Goal: Information Seeking & Learning: Learn about a topic

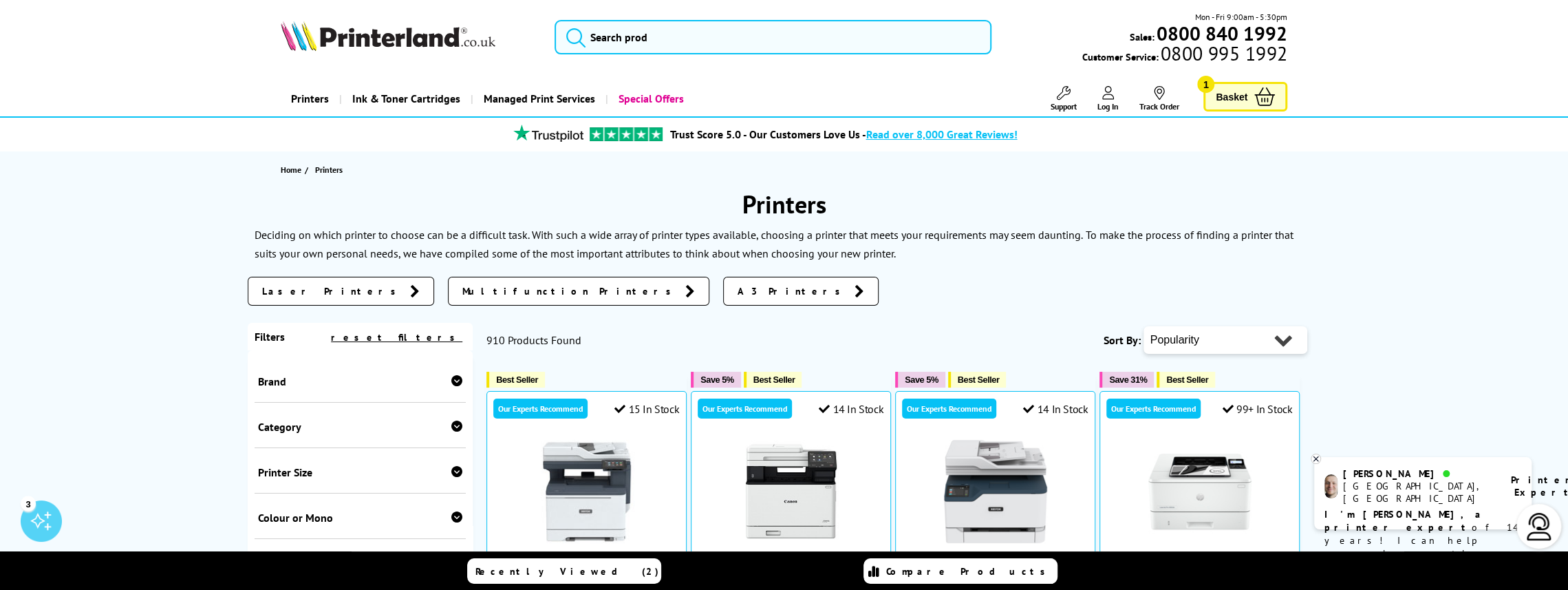
click at [309, 282] on link "Laser Printers" at bounding box center [340, 291] width 186 height 29
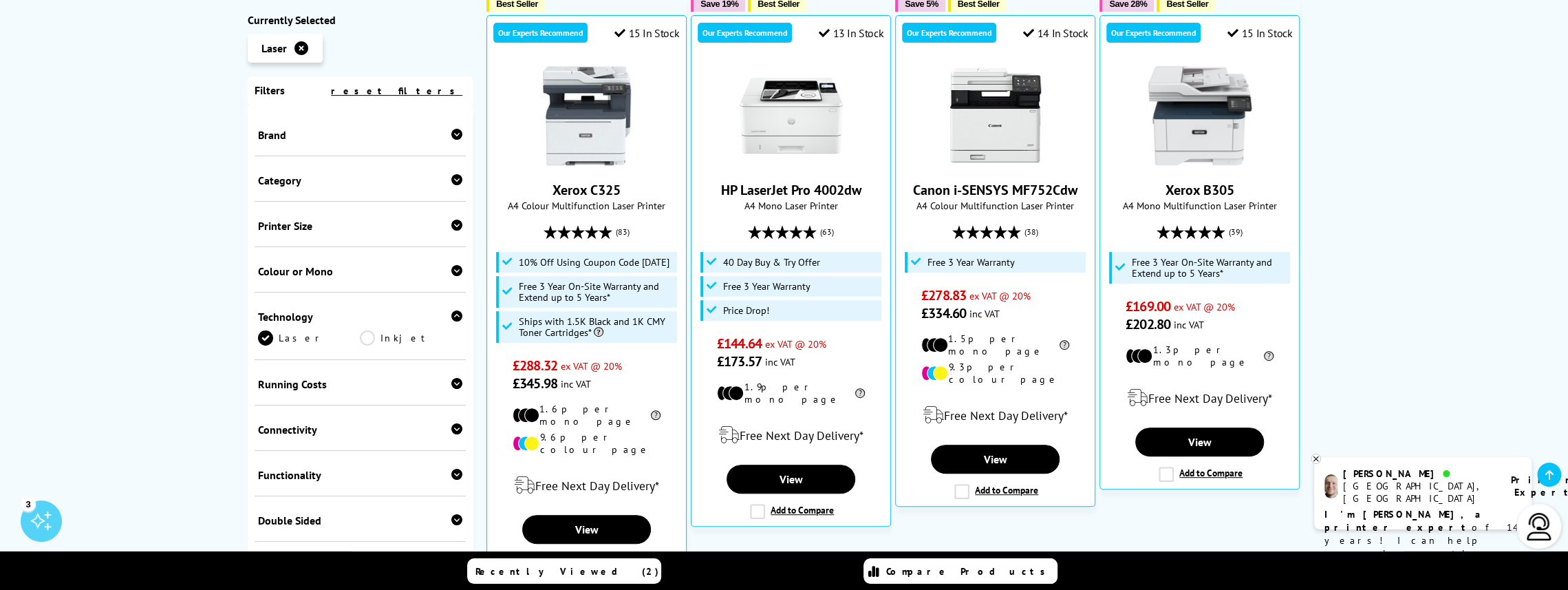
click at [452, 227] on icon at bounding box center [457, 225] width 11 height 11
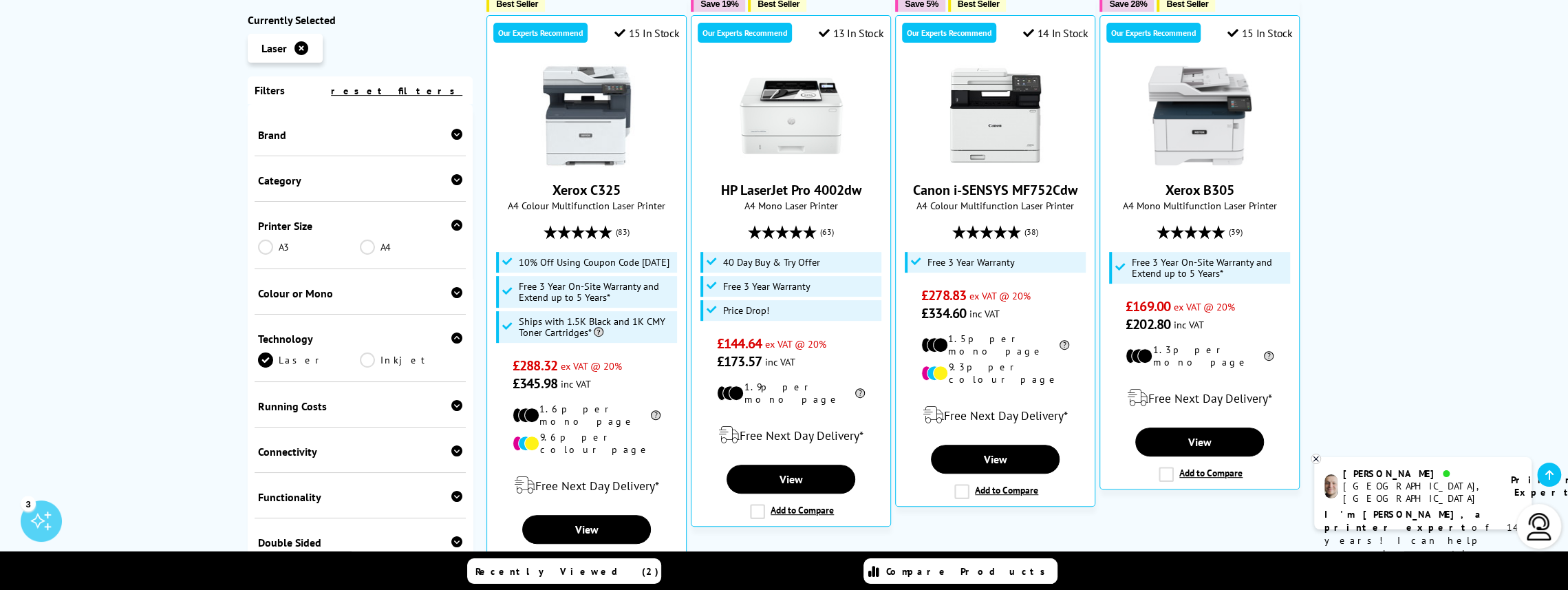
click at [271, 250] on link "A3" at bounding box center [309, 248] width 103 height 15
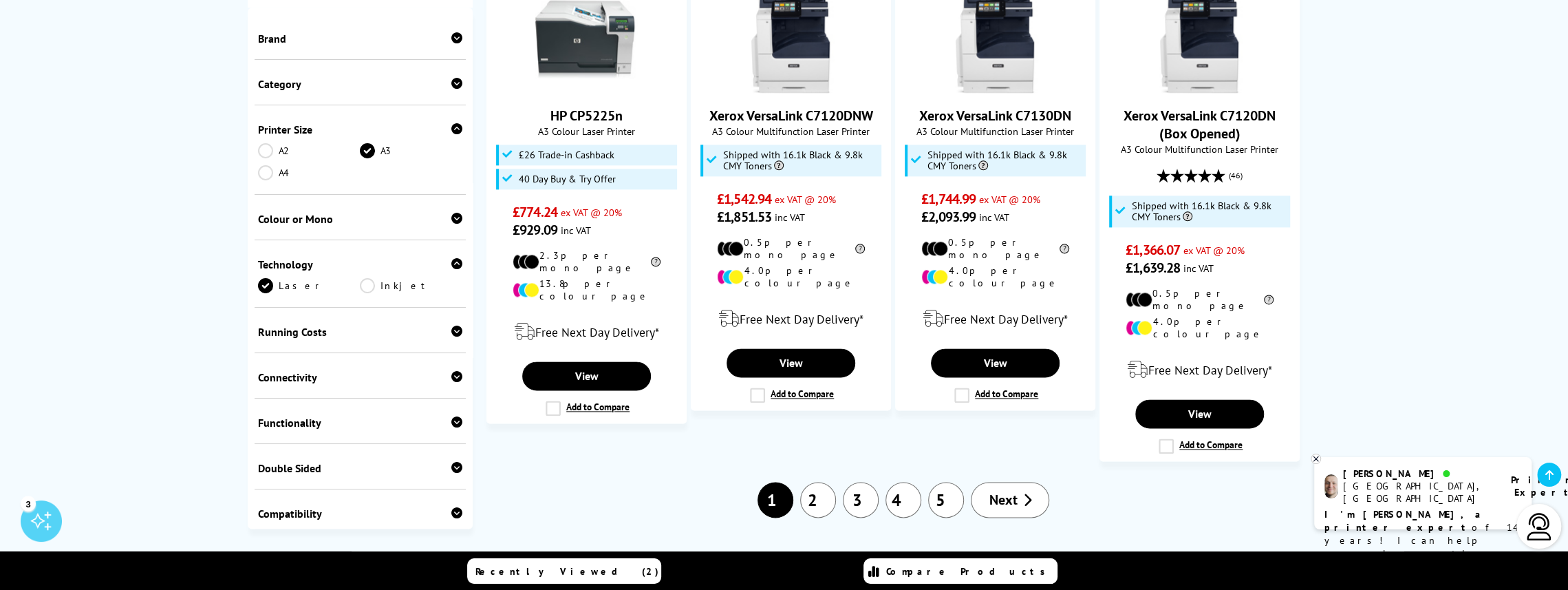
scroll to position [1515, 0]
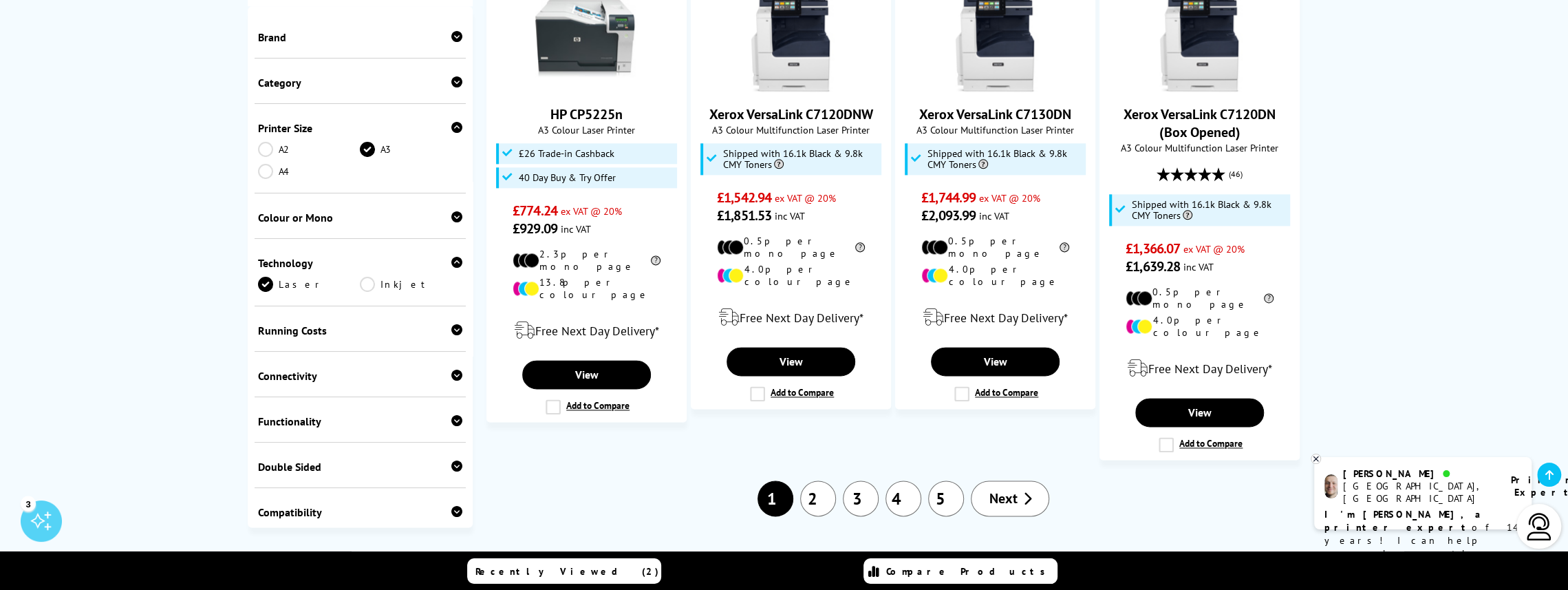
click at [821, 481] on link "2" at bounding box center [819, 499] width 36 height 36
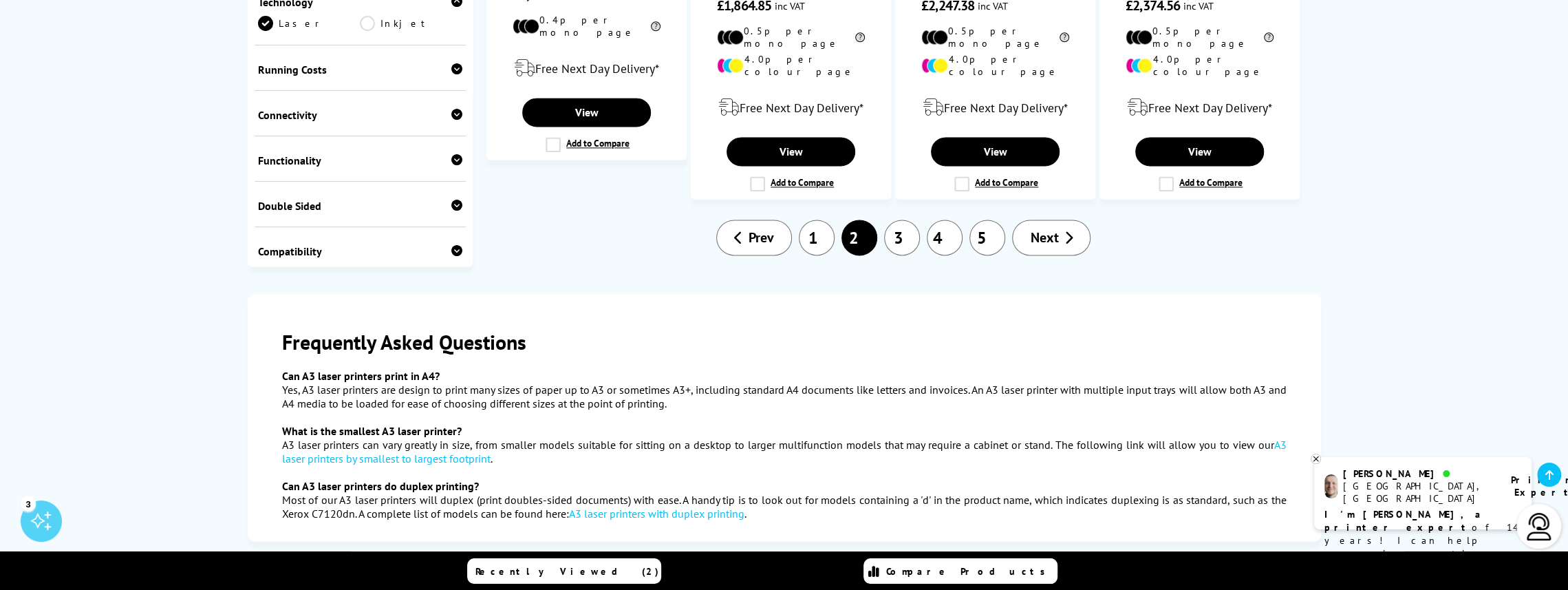
scroll to position [1721, 0]
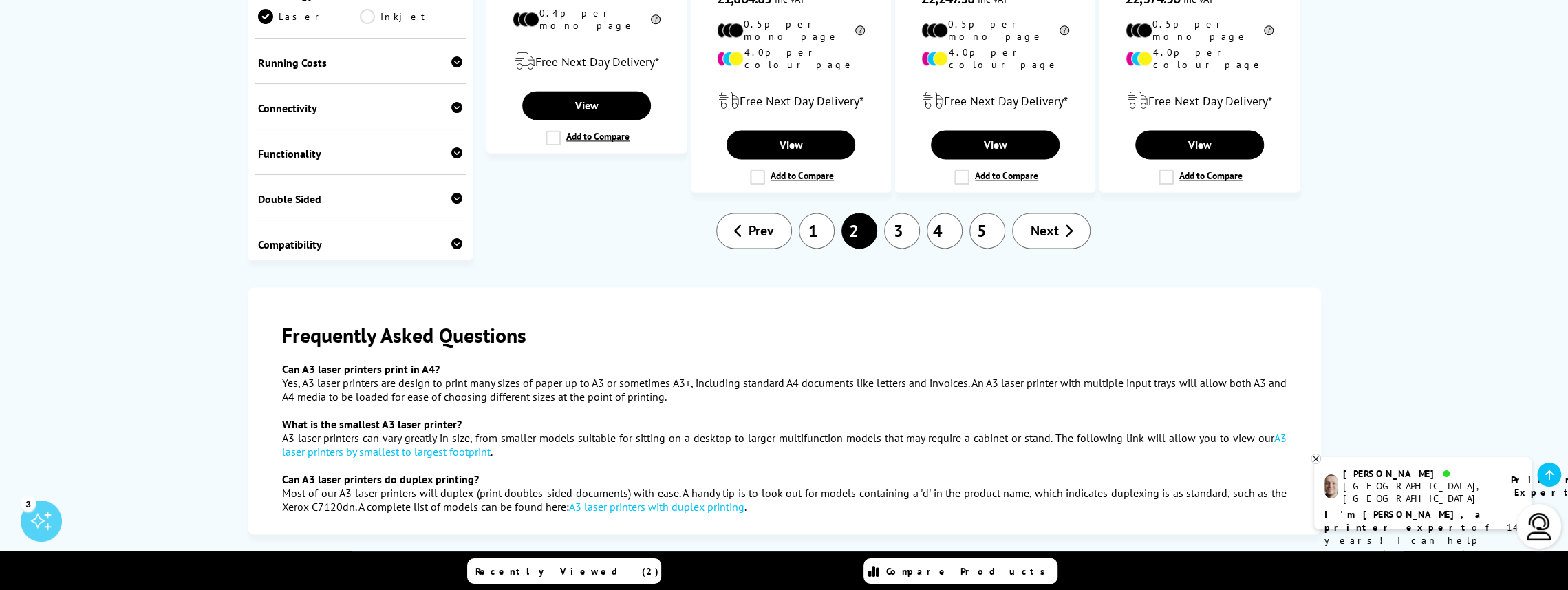
click at [762, 222] on span "Prev" at bounding box center [761, 230] width 25 height 18
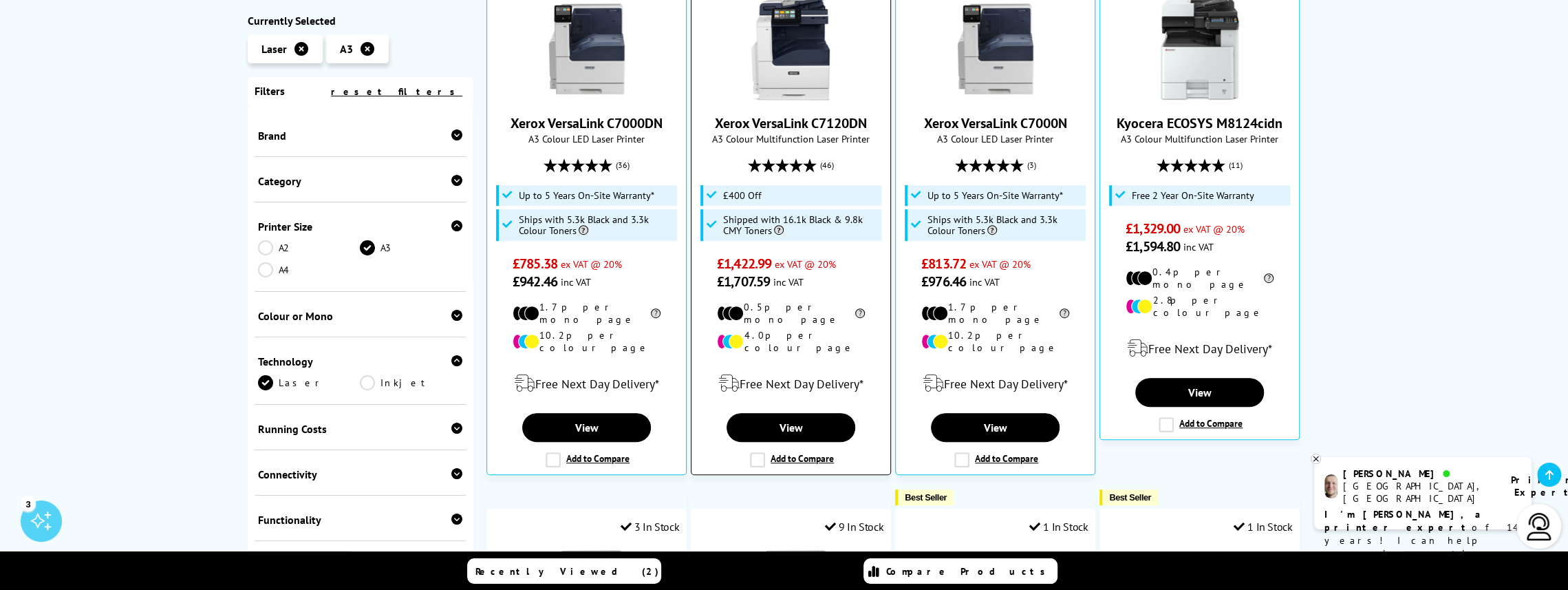
scroll to position [413, 0]
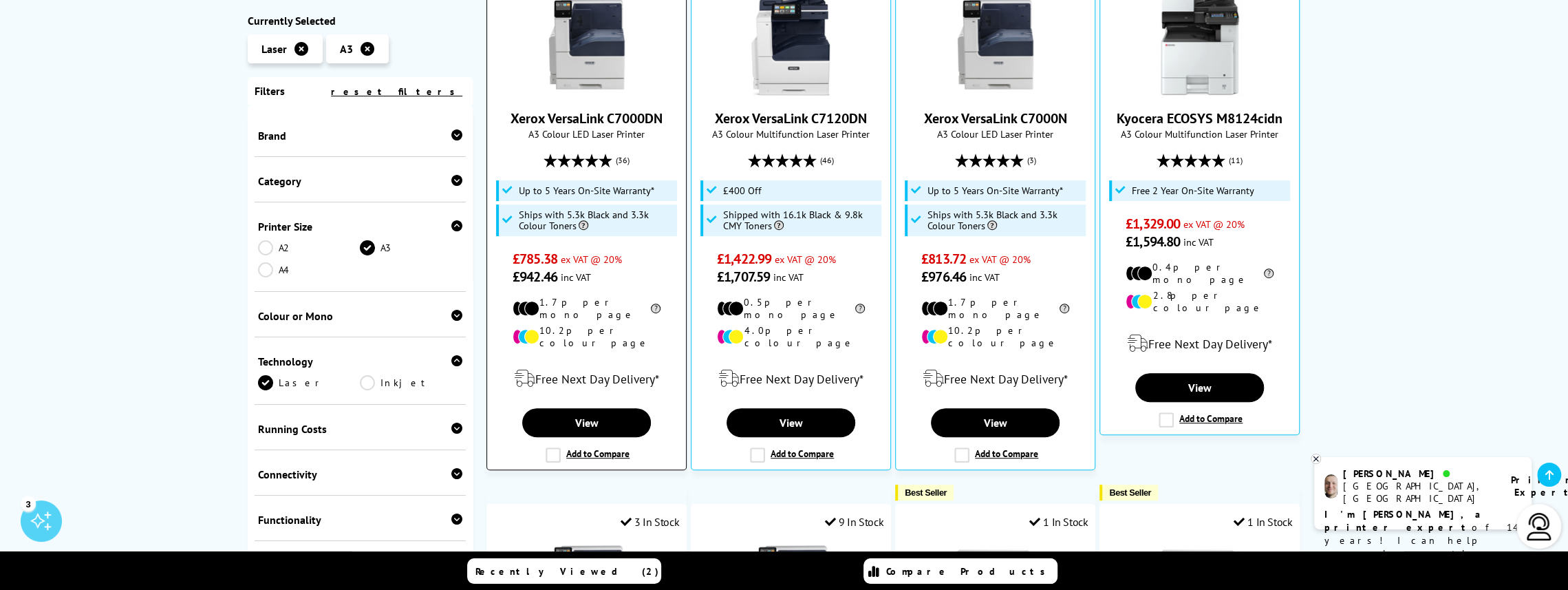
click at [593, 47] on img at bounding box center [587, 44] width 104 height 104
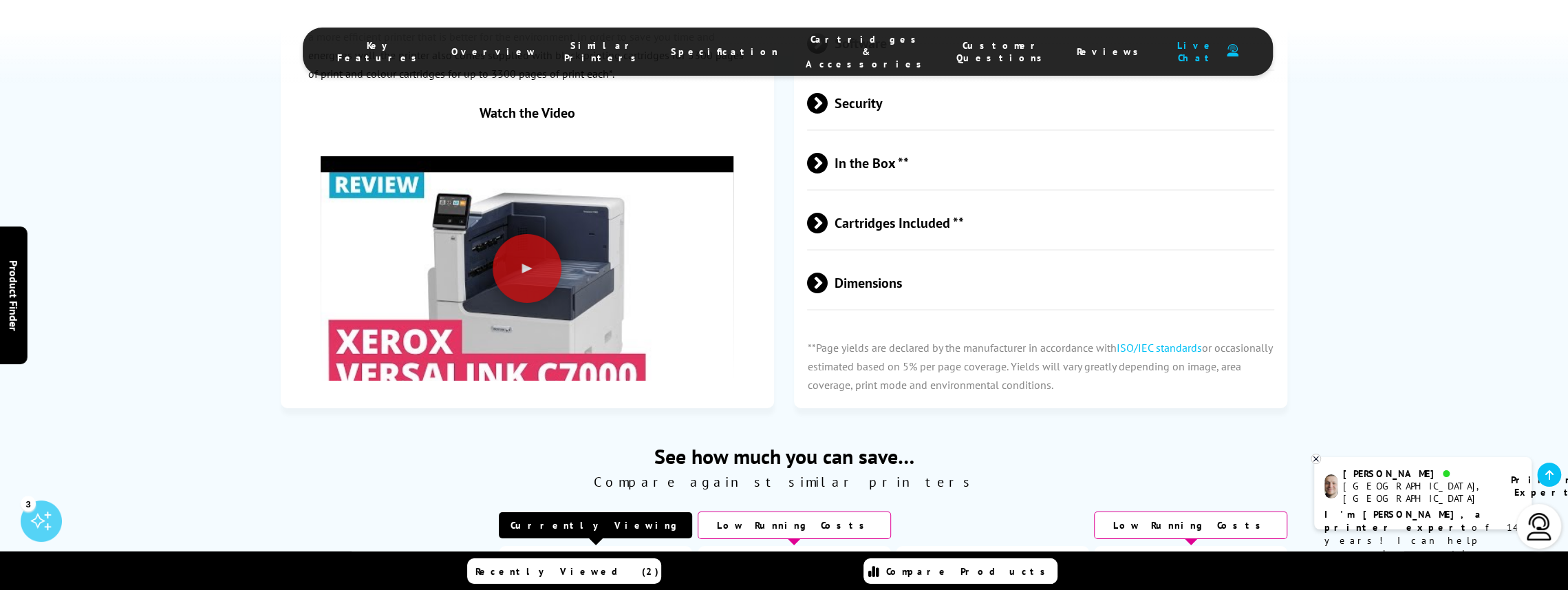
scroll to position [3855, 0]
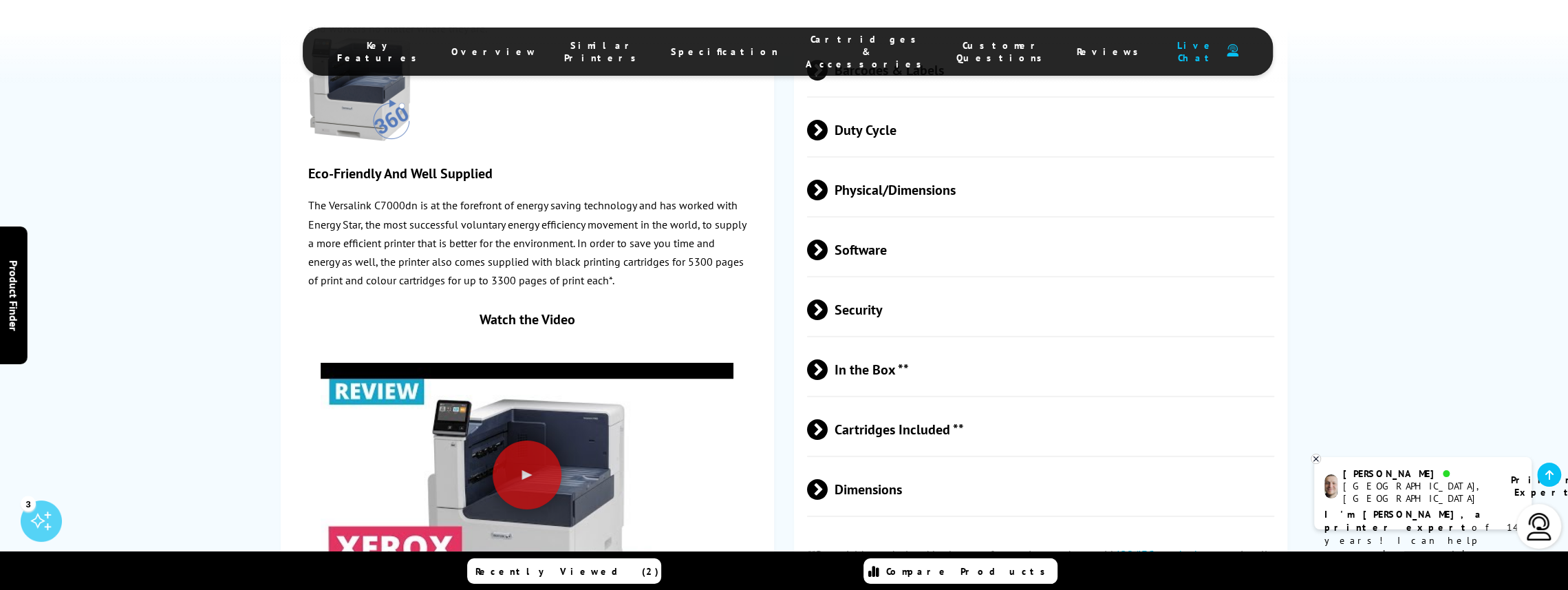
click at [828, 419] on span at bounding box center [828, 430] width 0 height 21
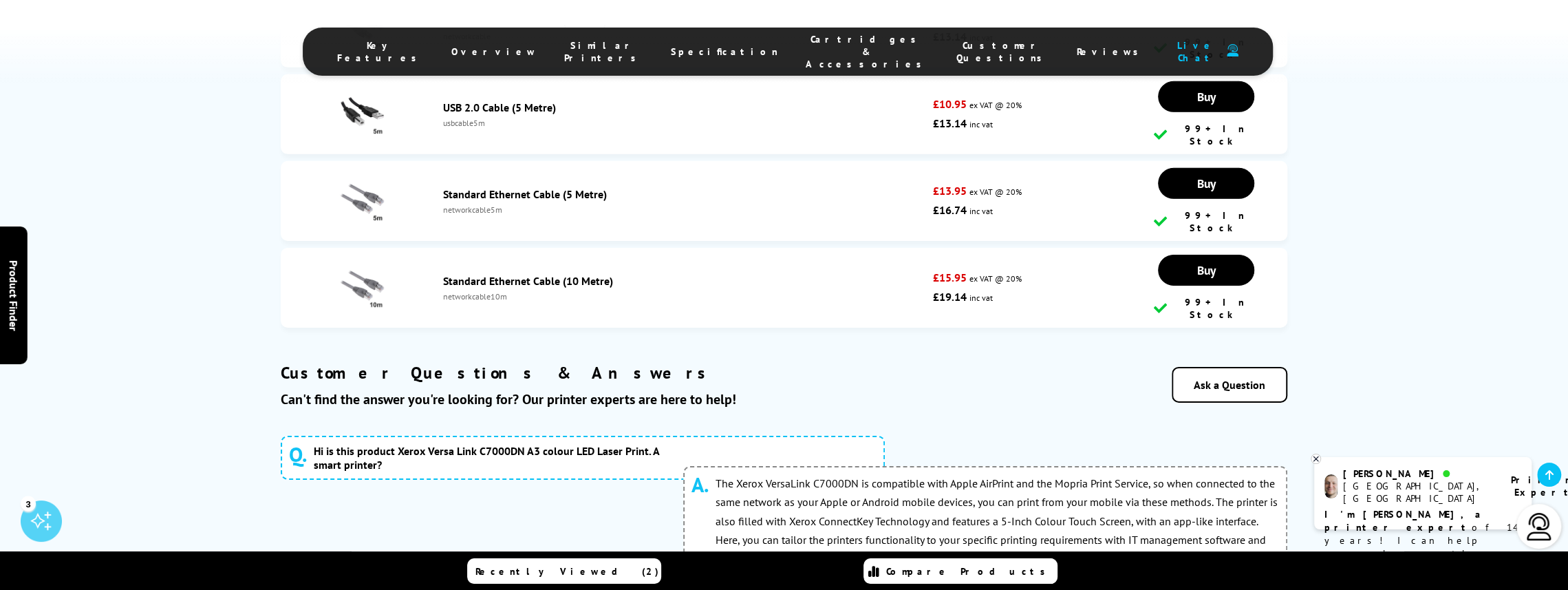
scroll to position [8605, 0]
